Goal: Task Accomplishment & Management: Complete application form

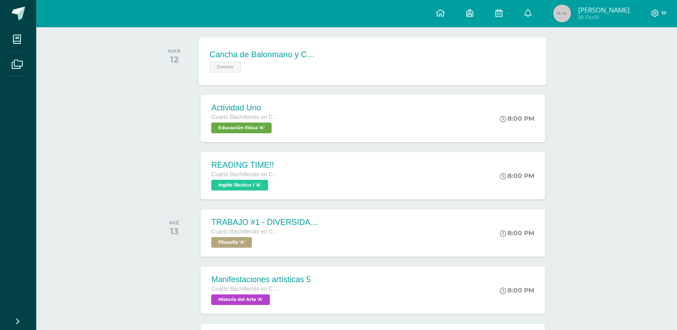
scroll to position [140, 0]
click at [444, 130] on div "Actividad Uno Cuarto Bachillerato en CCLL con Orientación en Diseño Gráfico Edu…" at bounding box center [373, 118] width 348 height 48
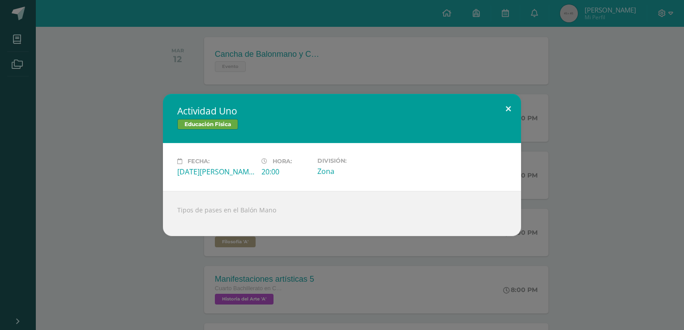
click at [515, 106] on button at bounding box center [508, 109] width 26 height 30
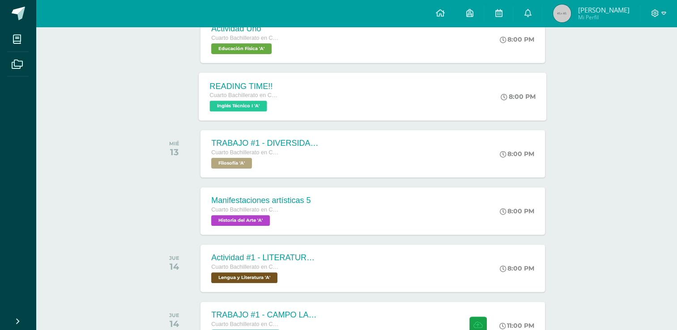
scroll to position [218, 0]
click at [353, 154] on div "TRABAJO #1 - DIVERSIDAD CULTURAL Cuarto Bachillerato en CCLL con Orientación en…" at bounding box center [373, 154] width 348 height 48
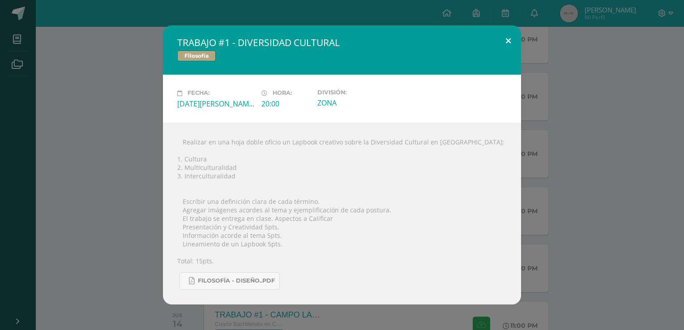
click at [512, 26] on button at bounding box center [508, 41] width 26 height 30
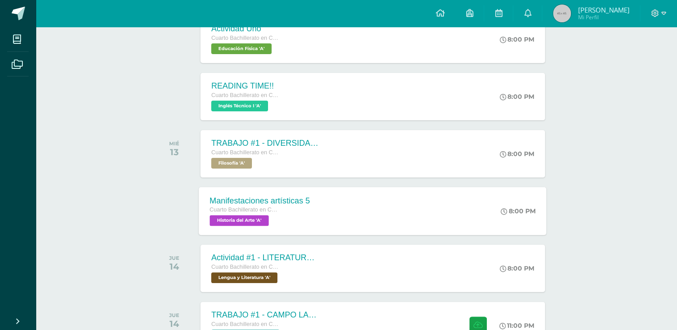
click at [325, 198] on div "Manifestaciones artísticas 5 Cuarto Bachillerato en CCLL con Orientación en Dis…" at bounding box center [373, 211] width 348 height 48
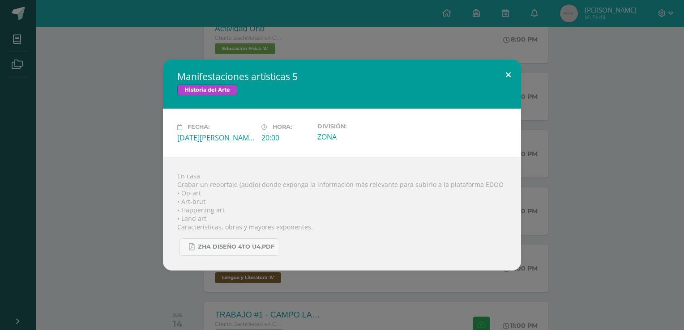
click at [511, 75] on button at bounding box center [508, 75] width 26 height 30
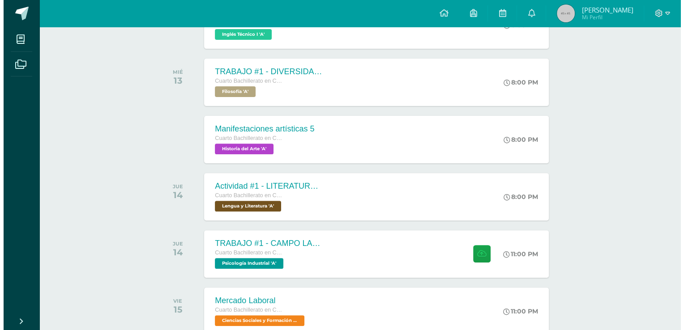
scroll to position [297, 0]
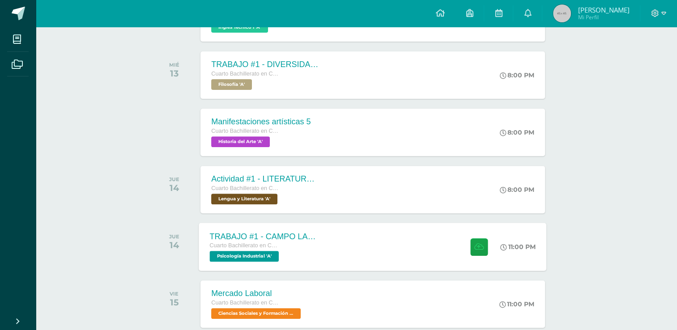
click at [359, 235] on div "TRABAJO #1 - CAMPO LABORAL Cuarto Bachillerato en CCLL con Orientación en Diseñ…" at bounding box center [373, 247] width 348 height 48
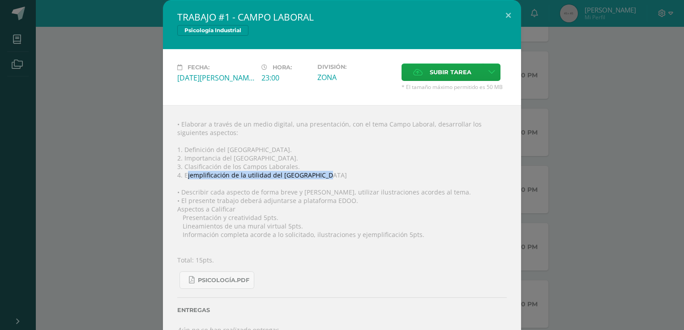
drag, startPoint x: 320, startPoint y: 175, endPoint x: 183, endPoint y: 176, distance: 136.5
click at [183, 176] on div "• Elaborar a través de un medio digital, una presentación, con el tema Campo La…" at bounding box center [342, 227] width 358 height 244
click at [274, 178] on div "• Elaborar a través de un medio digital, una presentación, con el tema Campo La…" at bounding box center [342, 227] width 358 height 244
drag, startPoint x: 320, startPoint y: 175, endPoint x: 179, endPoint y: 173, distance: 141.0
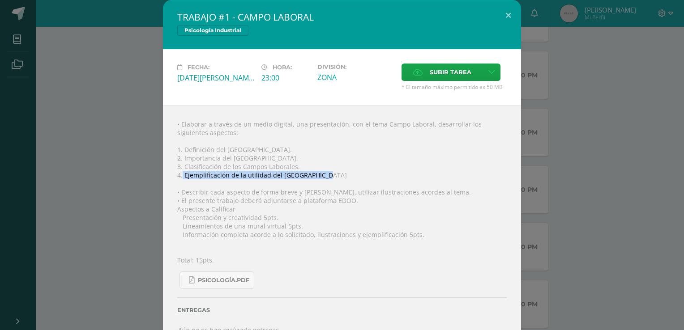
click at [179, 173] on div "• Elaborar a través de un medio digital, una presentación, con el tema Campo La…" at bounding box center [342, 227] width 358 height 244
copy div "Ejemplificación de la utilidad del Campo Laboral"
click at [320, 226] on div "• Elaborar a través de un medio digital, una presentación, con el tema Campo La…" at bounding box center [342, 227] width 358 height 244
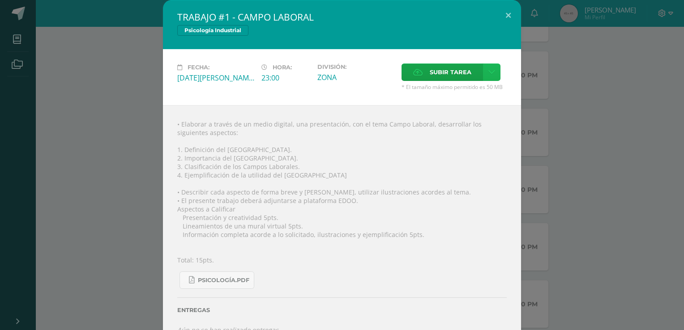
click at [483, 65] on link at bounding box center [491, 72] width 17 height 17
click at [464, 97] on link "Subir enlace" at bounding box center [457, 92] width 90 height 14
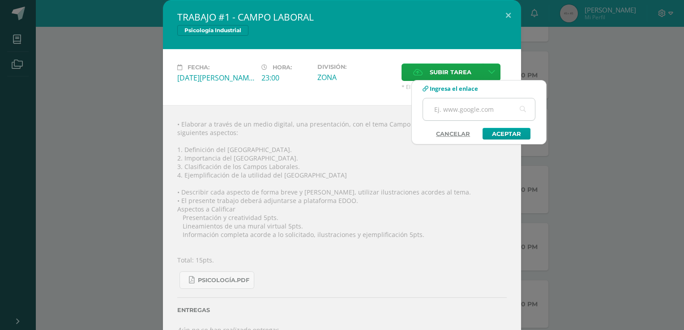
click at [496, 115] on input "text" at bounding box center [479, 109] width 112 height 22
type input "[URL][DOMAIN_NAME]"
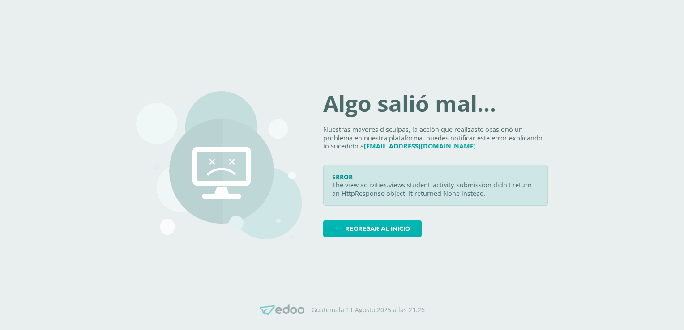
click at [376, 224] on span "Regresar al inicio" at bounding box center [377, 229] width 65 height 17
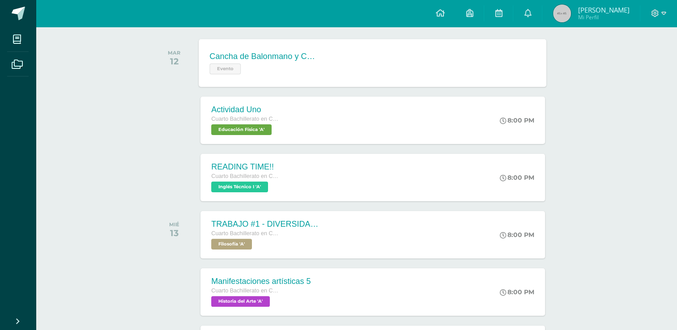
scroll to position [136, 0]
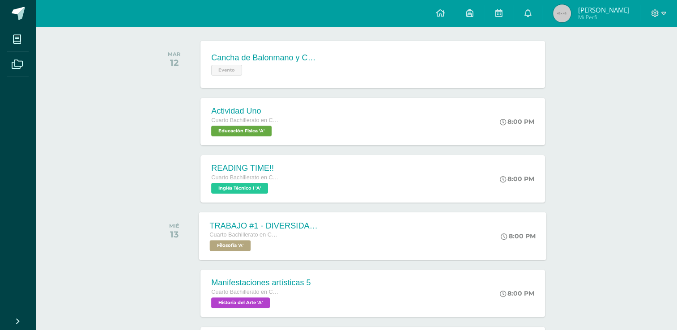
click at [348, 239] on div "TRABAJO #1 - DIVERSIDAD CULTURAL Cuarto Bachillerato en CCLL con Orientación en…" at bounding box center [373, 236] width 348 height 48
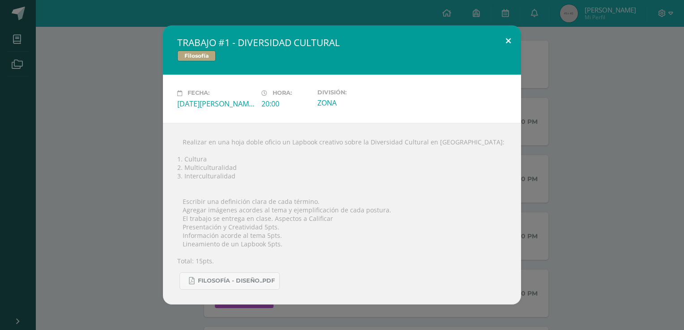
click at [506, 34] on button at bounding box center [508, 41] width 26 height 30
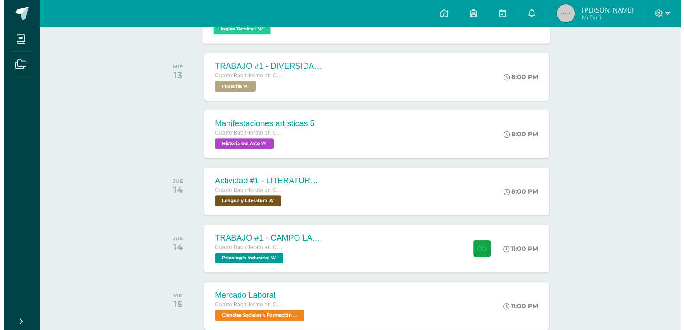
scroll to position [295, 0]
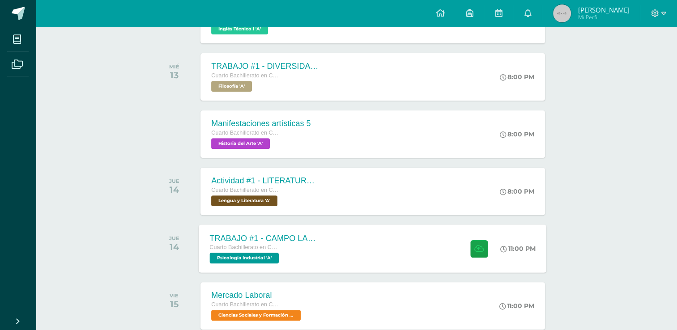
click at [346, 263] on div "TRABAJO #1 - CAMPO LABORAL Cuarto Bachillerato en CCLL con Orientación en Diseñ…" at bounding box center [373, 249] width 348 height 48
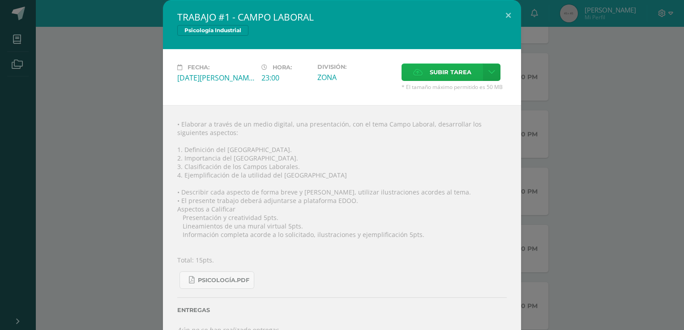
click at [448, 68] on span "Subir tarea" at bounding box center [451, 72] width 42 height 17
click at [0, 0] on input "Subir tarea" at bounding box center [0, 0] width 0 height 0
click at [490, 76] on link at bounding box center [491, 72] width 17 height 17
click at [467, 95] on link "Subir enlace" at bounding box center [457, 92] width 90 height 14
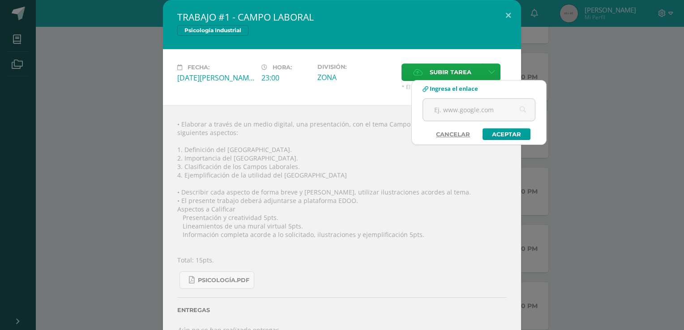
click at [458, 124] on div at bounding box center [478, 113] width 113 height 30
click at [466, 107] on input "text" at bounding box center [479, 110] width 112 height 22
type input "[URL][DOMAIN_NAME]"
click at [509, 128] on link "Aceptar" at bounding box center [506, 134] width 48 height 12
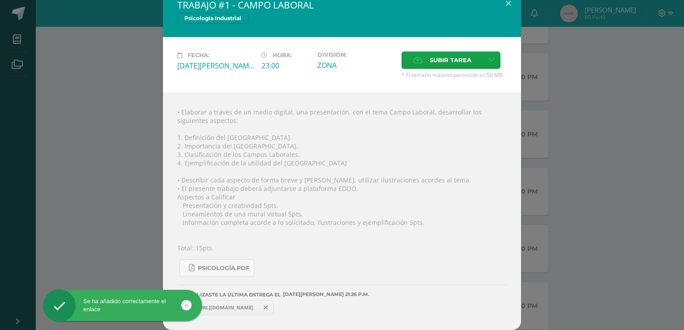
scroll to position [12, 0]
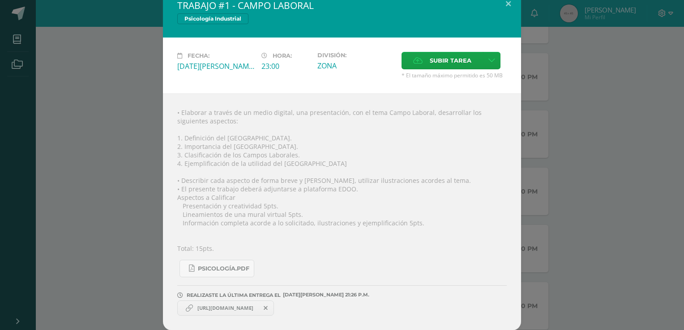
click at [241, 310] on span "[URL][DOMAIN_NAME]" at bounding box center [225, 308] width 65 height 7
drag, startPoint x: 241, startPoint y: 310, endPoint x: 221, endPoint y: 289, distance: 29.1
click at [221, 289] on hr at bounding box center [341, 289] width 329 height 7
click at [220, 308] on span "[URL][DOMAIN_NAME]" at bounding box center [225, 308] width 65 height 7
click at [234, 308] on span "[URL][DOMAIN_NAME]" at bounding box center [225, 308] width 65 height 7
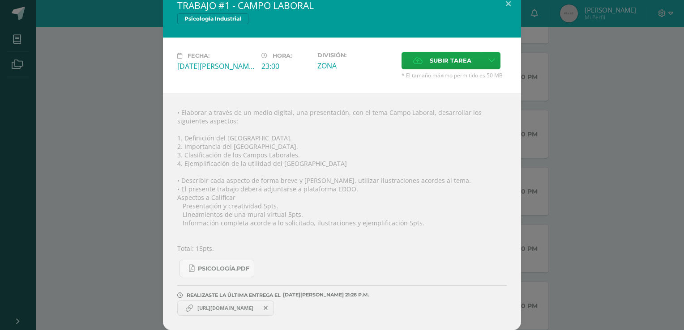
click at [234, 308] on span "[URL][DOMAIN_NAME]" at bounding box center [225, 308] width 65 height 7
click at [252, 307] on span "[URL][DOMAIN_NAME]" at bounding box center [225, 308] width 65 height 7
click at [273, 309] on span at bounding box center [265, 308] width 15 height 10
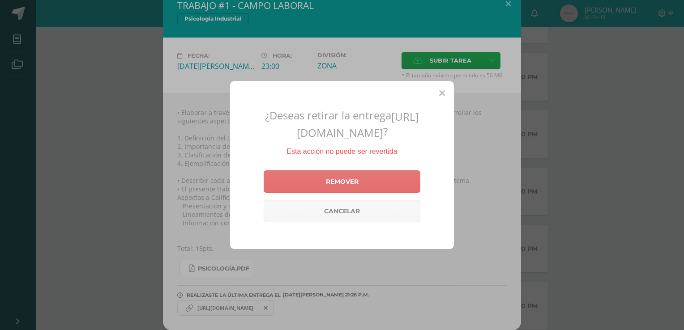
click at [347, 191] on link "Remover" at bounding box center [342, 181] width 157 height 22
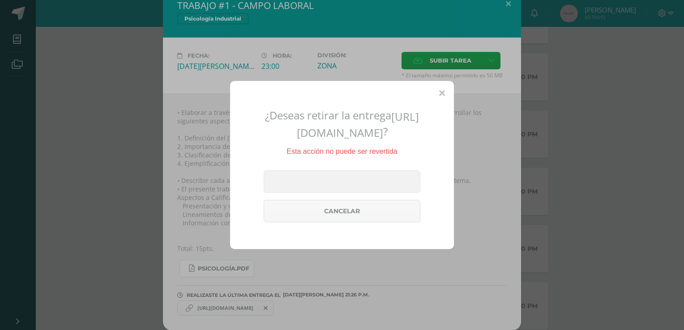
scroll to position [3, 0]
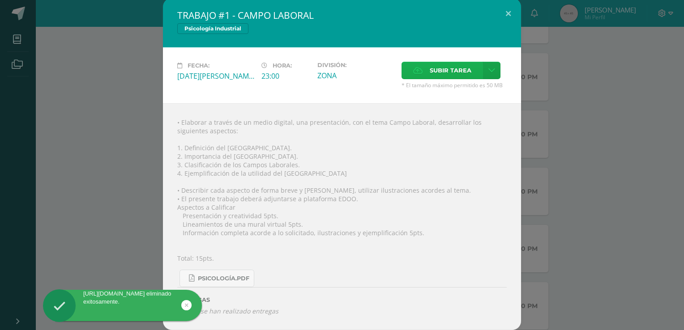
click at [444, 71] on span "Subir tarea" at bounding box center [451, 70] width 42 height 17
click at [0, 0] on input "Subir tarea" at bounding box center [0, 0] width 0 height 0
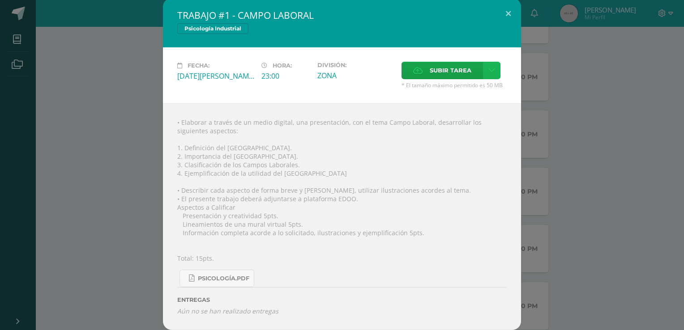
click at [492, 69] on link at bounding box center [491, 70] width 17 height 17
click at [448, 84] on link "Subir enlace" at bounding box center [457, 89] width 90 height 14
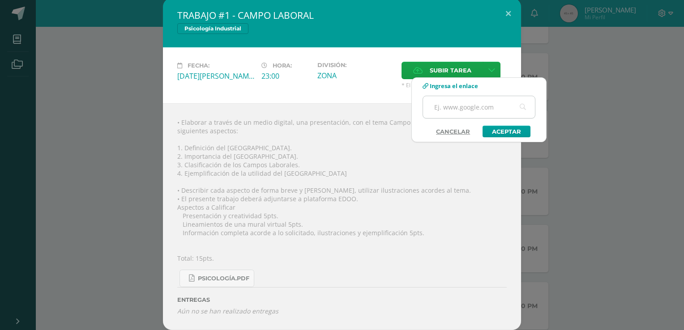
click at [453, 114] on input "text" at bounding box center [479, 107] width 112 height 22
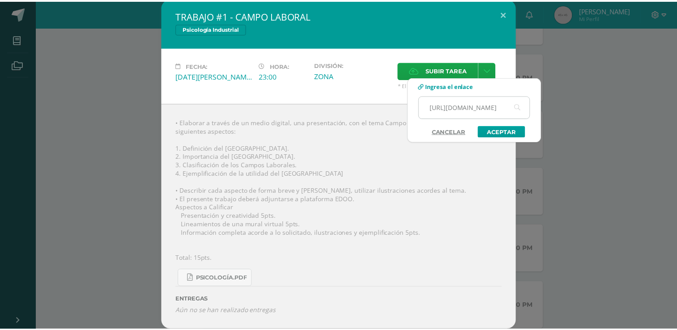
scroll to position [0, 0]
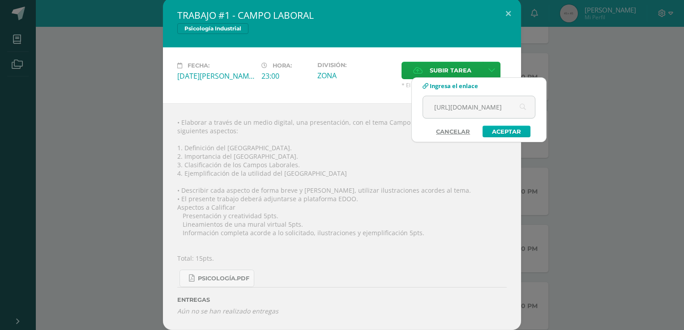
type input "[URL][DOMAIN_NAME]"
click at [514, 132] on link "Aceptar" at bounding box center [506, 132] width 48 height 12
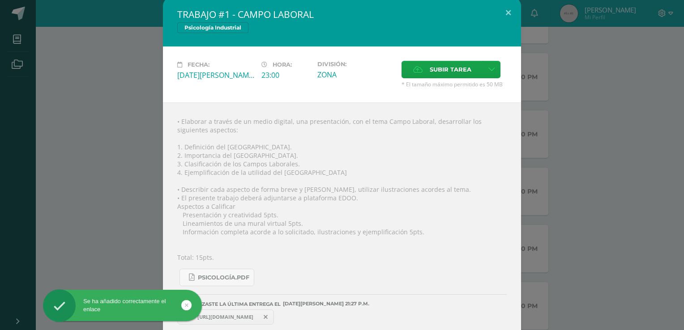
click at [243, 314] on span "[URL][DOMAIN_NAME]" at bounding box center [225, 317] width 65 height 7
drag, startPoint x: 243, startPoint y: 314, endPoint x: 215, endPoint y: 289, distance: 37.7
click at [215, 289] on div "REALIZASTE LA ÚLTIMA ENTREGA EL [DATE][PERSON_NAME] 21:27 P.M." at bounding box center [341, 296] width 329 height 21
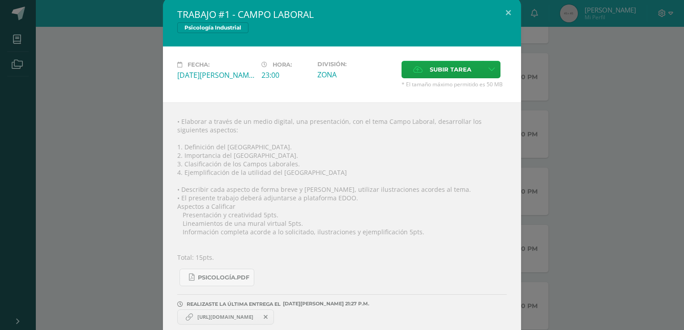
click at [472, 247] on div "• Elaborar a través de un medio digital, una presentación, con el tema Campo La…" at bounding box center [342, 220] width 358 height 237
click at [496, 18] on button at bounding box center [508, 12] width 26 height 30
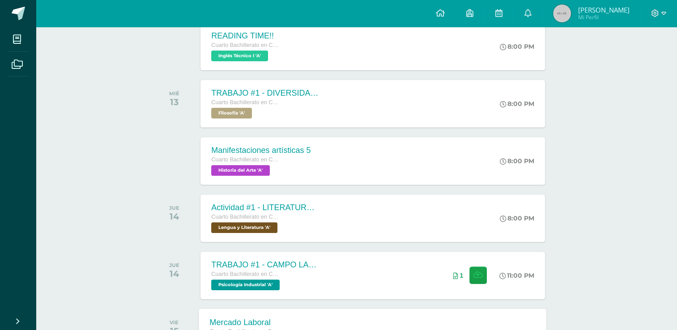
scroll to position [270, 0]
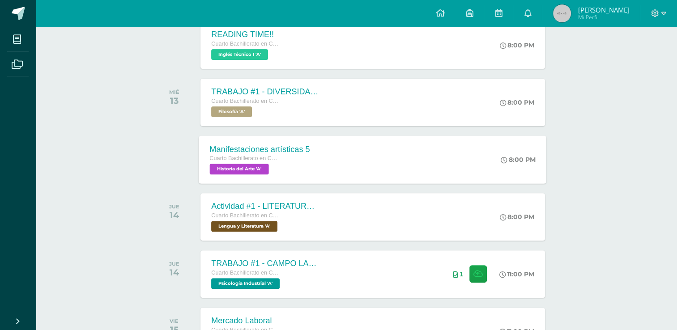
click at [289, 154] on div "Cuarto Bachillerato en CCLL con Orientación en Diseño Gráfico" at bounding box center [260, 159] width 100 height 10
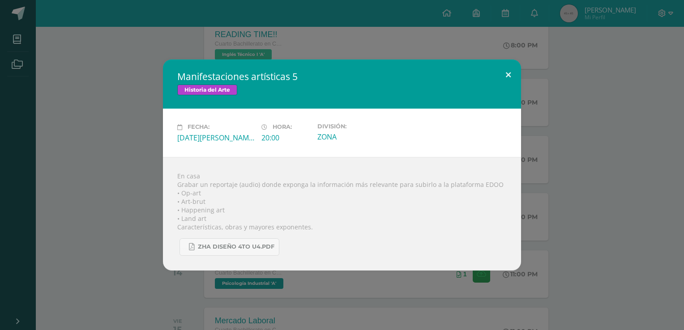
click at [507, 75] on button at bounding box center [508, 75] width 26 height 30
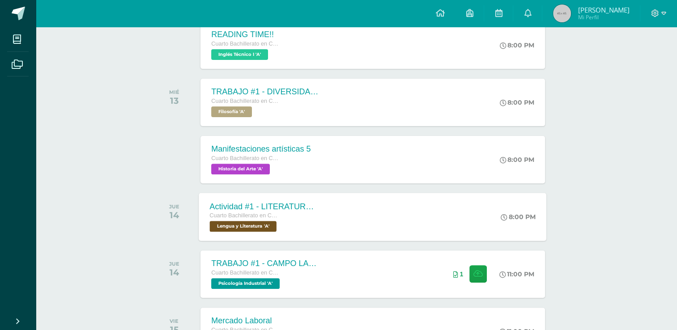
click at [371, 209] on div "Actividad #1 - LITERATURA DEL NEOCLASICISMO Cuarto Bachillerato en CCLL con Ori…" at bounding box center [373, 217] width 348 height 48
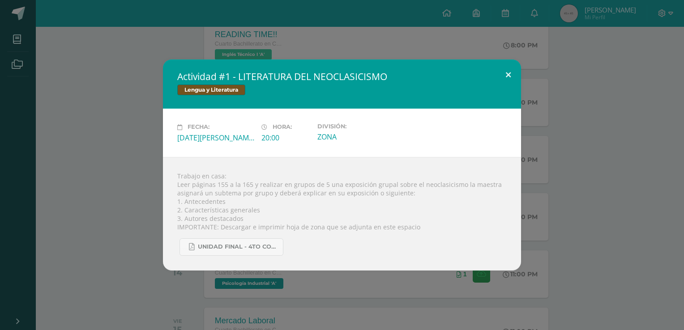
click at [510, 82] on button at bounding box center [508, 75] width 26 height 30
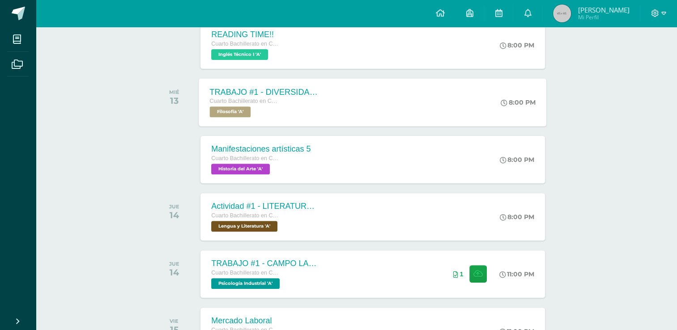
click at [406, 105] on div "TRABAJO #1 - DIVERSIDAD CULTURAL Cuarto Bachillerato en CCLL con Orientación en…" at bounding box center [373, 102] width 348 height 48
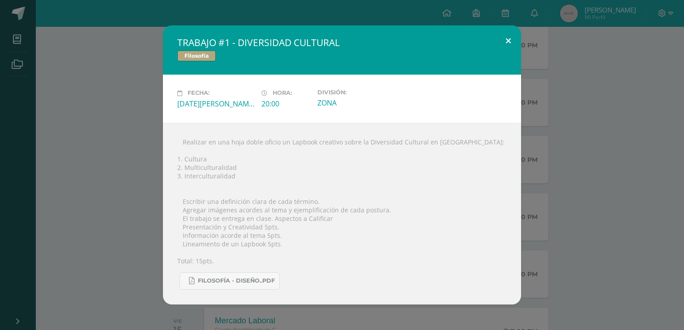
click at [499, 40] on button at bounding box center [508, 41] width 26 height 30
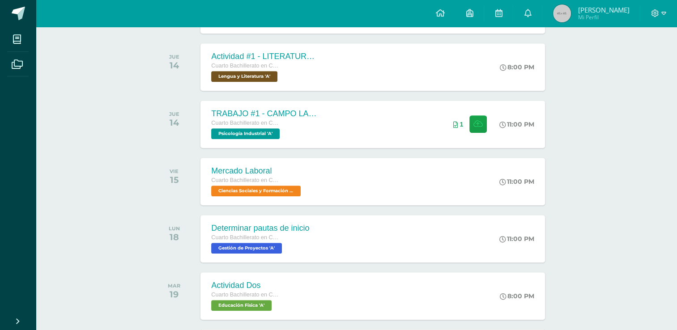
scroll to position [421, 0]
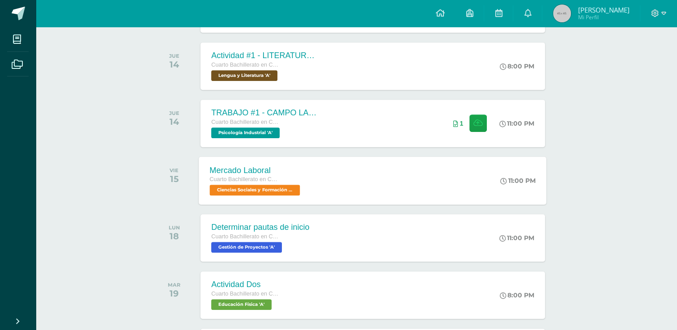
click at [324, 162] on div "Mercado Laboral Cuarto Bachillerato en CCLL con Orientación en Diseño Gráfico C…" at bounding box center [373, 181] width 348 height 48
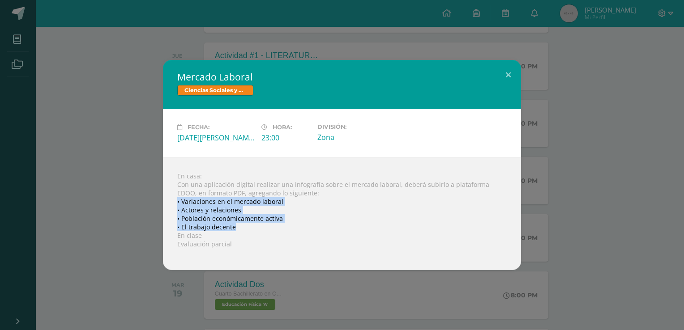
drag, startPoint x: 238, startPoint y: 226, endPoint x: 170, endPoint y: 204, distance: 71.7
click at [170, 204] on div "En casa: Con una aplicación digital realizar una infografía sobre el mercado la…" at bounding box center [342, 213] width 358 height 113
copy div "• Variaciones en el mercado laboral • Actores y relaciones • Población económic…"
click at [266, 218] on div "En casa: Con una aplicación digital realizar una infografía sobre el mercado la…" at bounding box center [342, 213] width 358 height 113
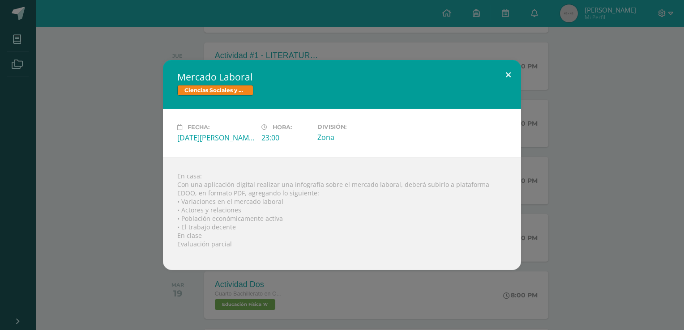
click at [503, 65] on button at bounding box center [508, 75] width 26 height 30
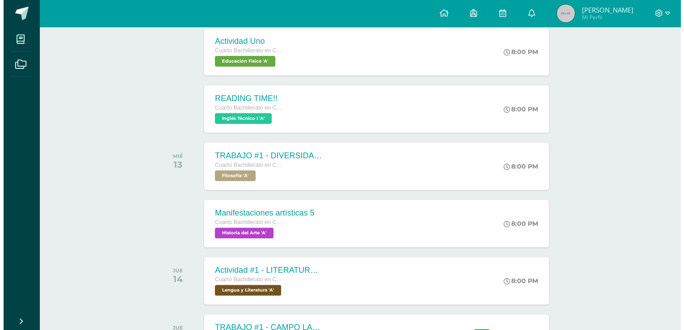
scroll to position [205, 0]
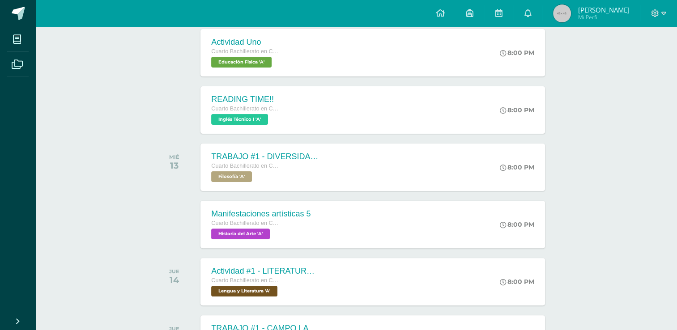
click at [400, 162] on div "TRABAJO #1 - DIVERSIDAD CULTURAL Cuarto Bachillerato en CCLL con Orientación en…" at bounding box center [372, 167] width 344 height 47
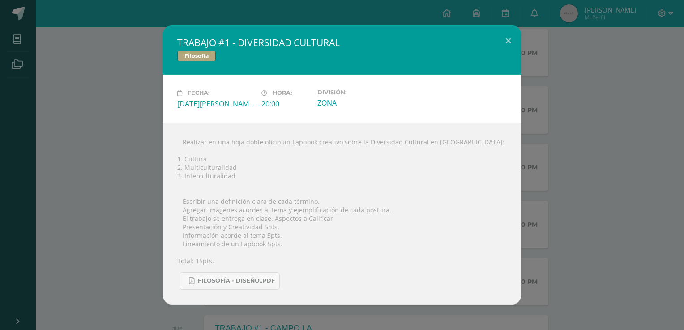
click at [578, 214] on div "TRABAJO #1 - DIVERSIDAD CULTURAL Filosofía Fecha: [DATE][PERSON_NAME] Hora: 20:…" at bounding box center [342, 165] width 677 height 279
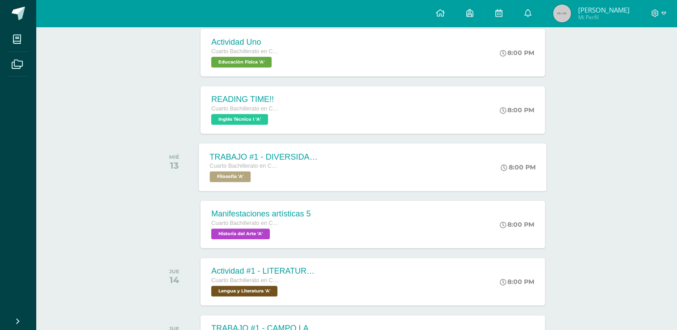
click at [417, 162] on div "TRABAJO #1 - DIVERSIDAD CULTURAL Cuarto Bachillerato en CCLL con Orientación en…" at bounding box center [373, 167] width 348 height 48
